Goal: Navigation & Orientation: Find specific page/section

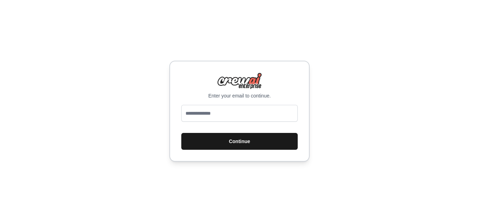
click at [274, 145] on button "Continue" at bounding box center [239, 141] width 116 height 17
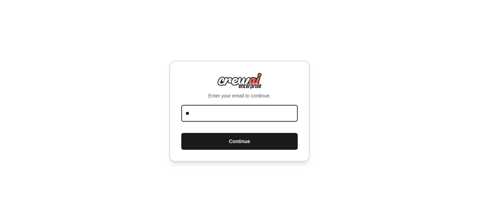
type input "**********"
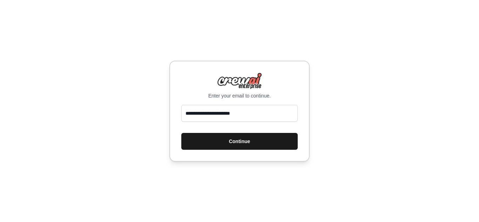
click at [254, 145] on button "Continue" at bounding box center [239, 141] width 116 height 17
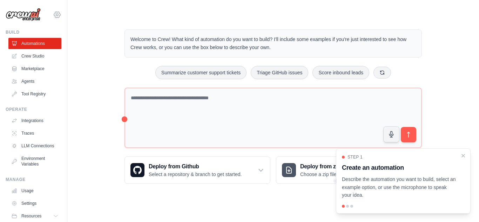
click at [55, 13] on icon at bounding box center [57, 15] width 8 height 8
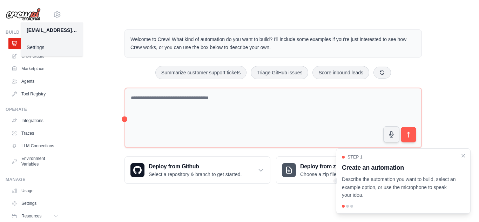
click at [61, 119] on div "[EMAIL_ADDRESS][PERSON_NAME][PERSON_NAME][DOMAIN_NAME] Settings Build Automatio…" at bounding box center [33, 111] width 67 height 222
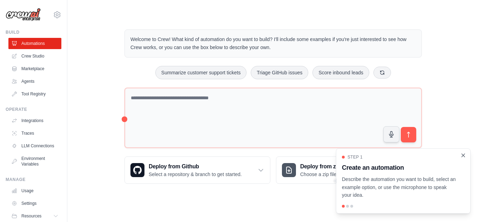
click at [465, 156] on icon "Close walkthrough" at bounding box center [463, 155] width 3 height 3
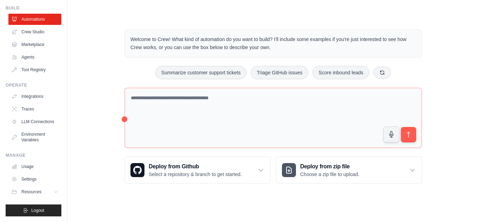
scroll to position [30, 0]
click at [54, 191] on icon at bounding box center [57, 192] width 6 height 6
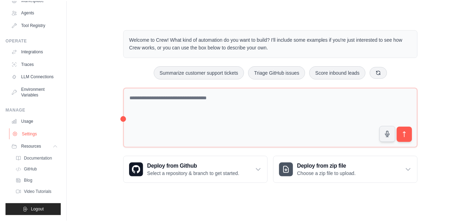
scroll to position [0, 0]
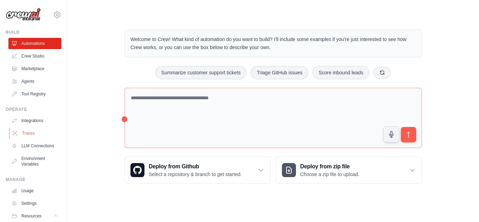
click at [26, 134] on link "Traces" at bounding box center [35, 133] width 53 height 11
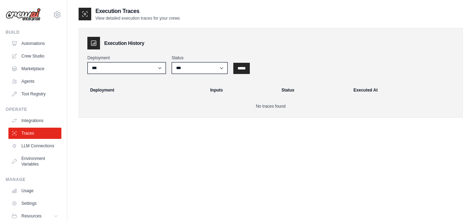
click at [104, 92] on th "Deployment" at bounding box center [144, 89] width 124 height 15
